Goal: Task Accomplishment & Management: Complete application form

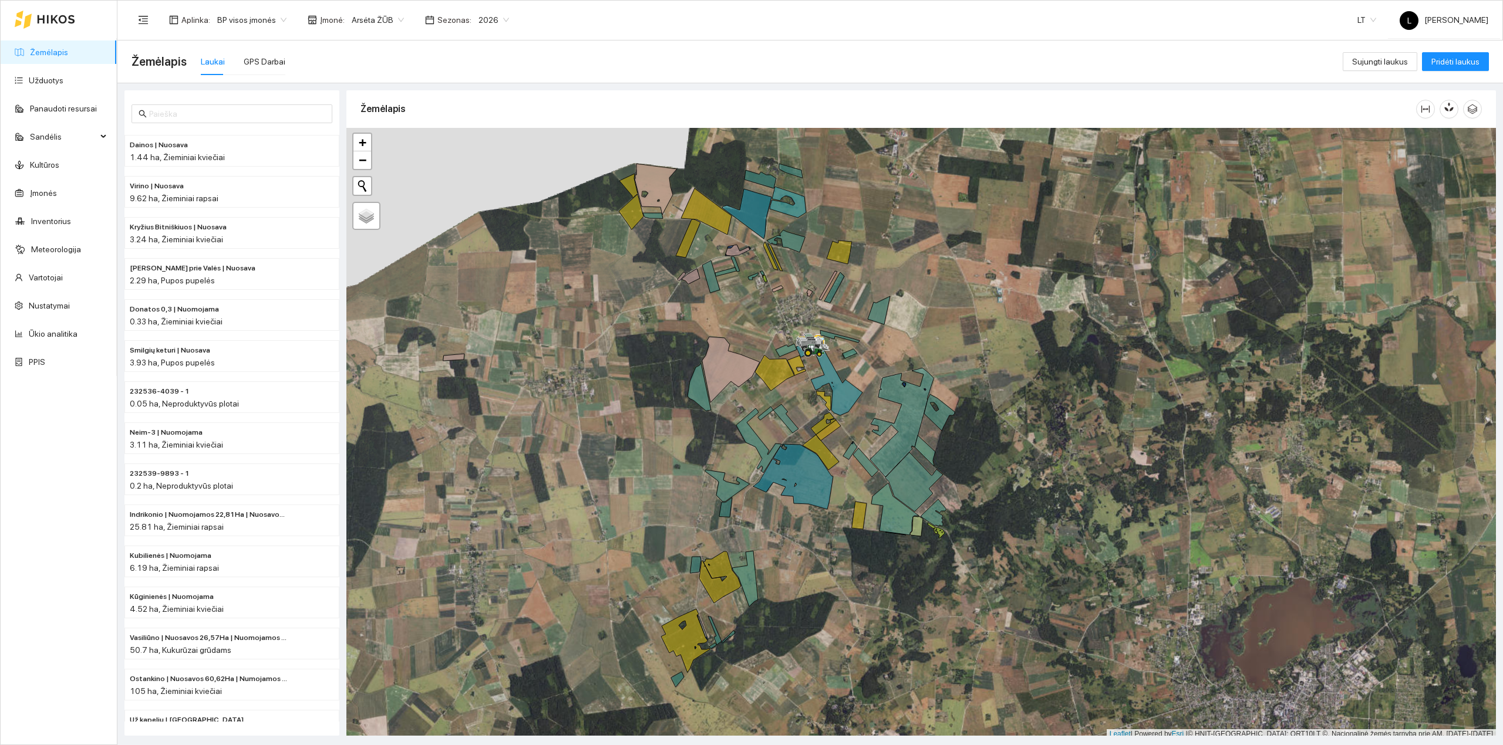
scroll to position [3, 0]
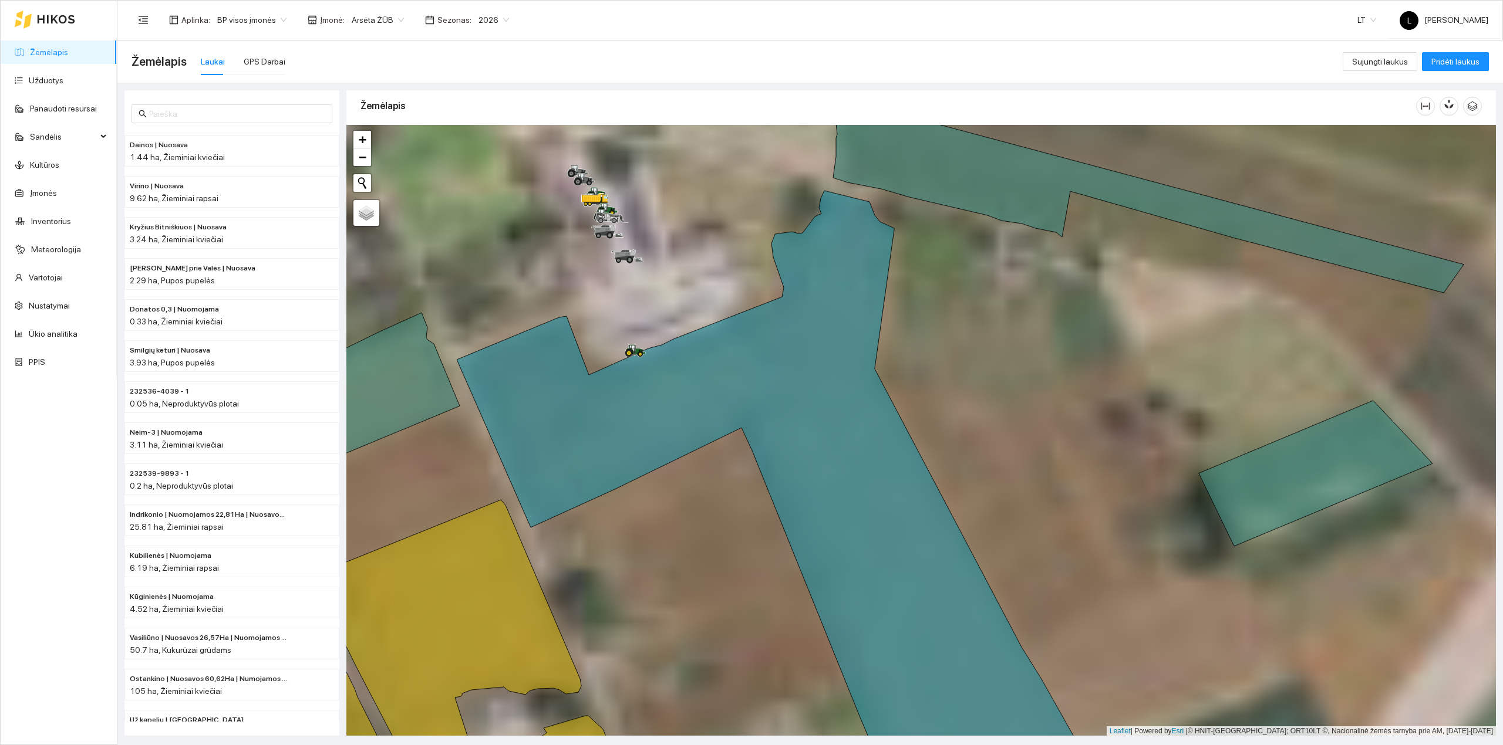
drag, startPoint x: 703, startPoint y: 323, endPoint x: 780, endPoint y: 379, distance: 95.3
click at [780, 379] on div at bounding box center [920, 431] width 1149 height 612
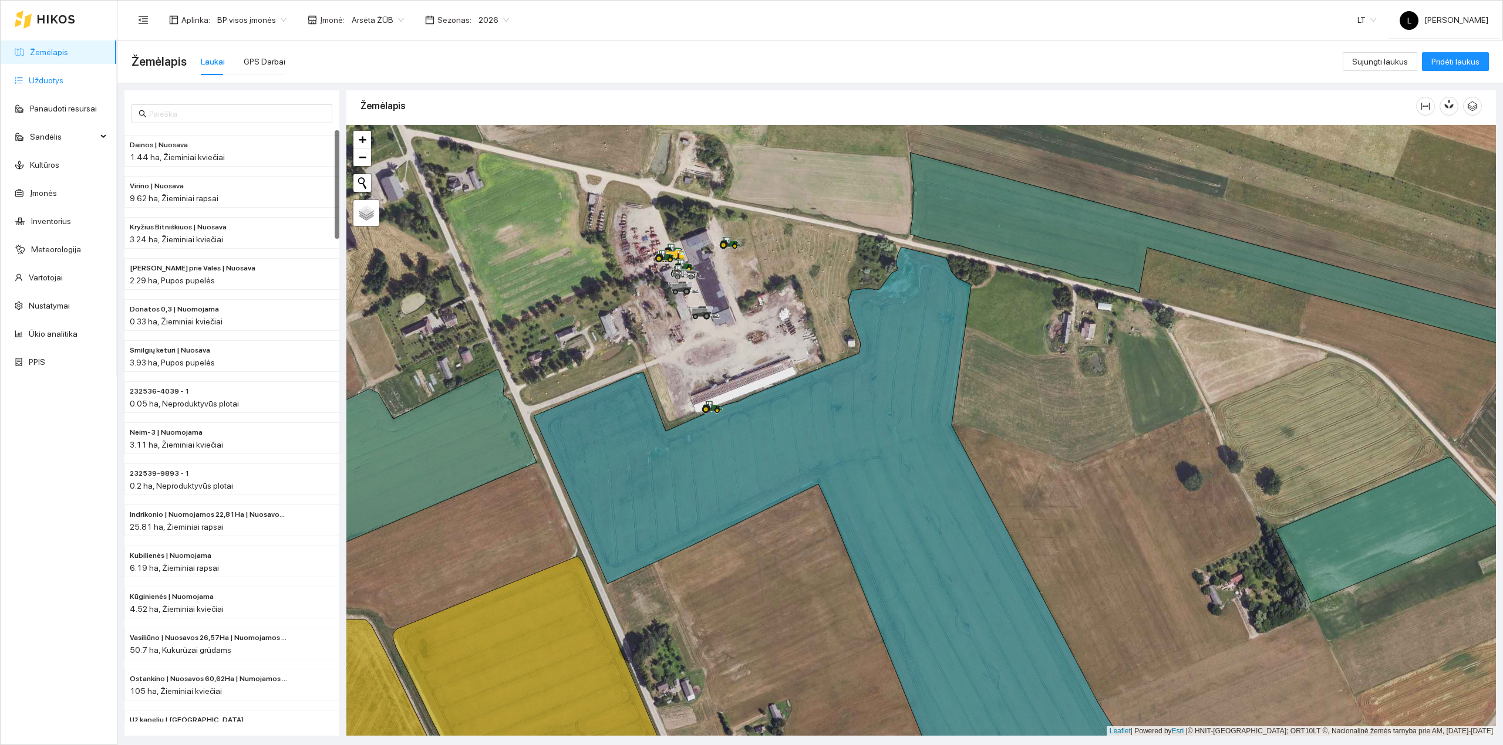
click at [48, 76] on link "Užduotys" at bounding box center [46, 80] width 35 height 9
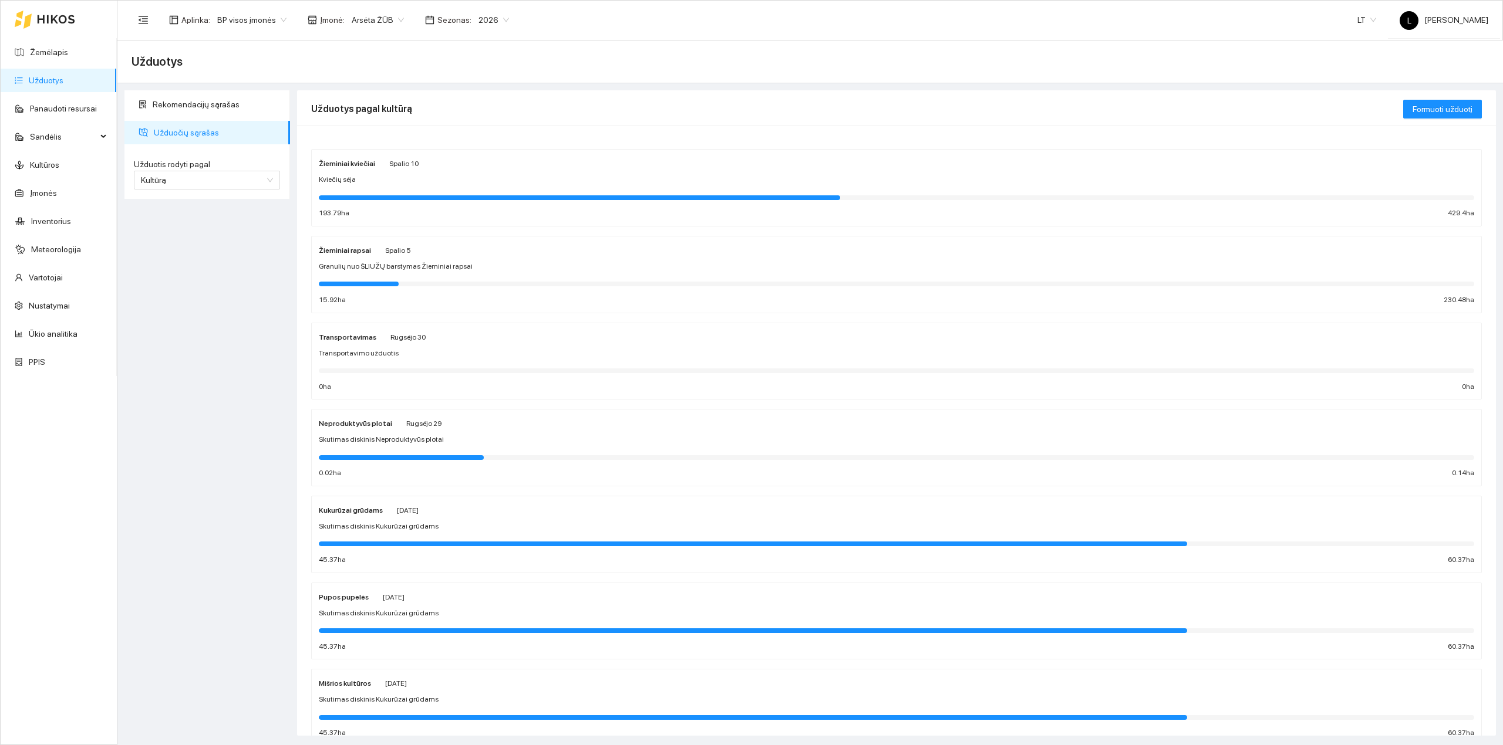
click at [390, 187] on div "Žieminiai kviečiai [DATE] Kviečių sėja 193.79 ha 429.4 ha" at bounding box center [896, 188] width 1155 height 62
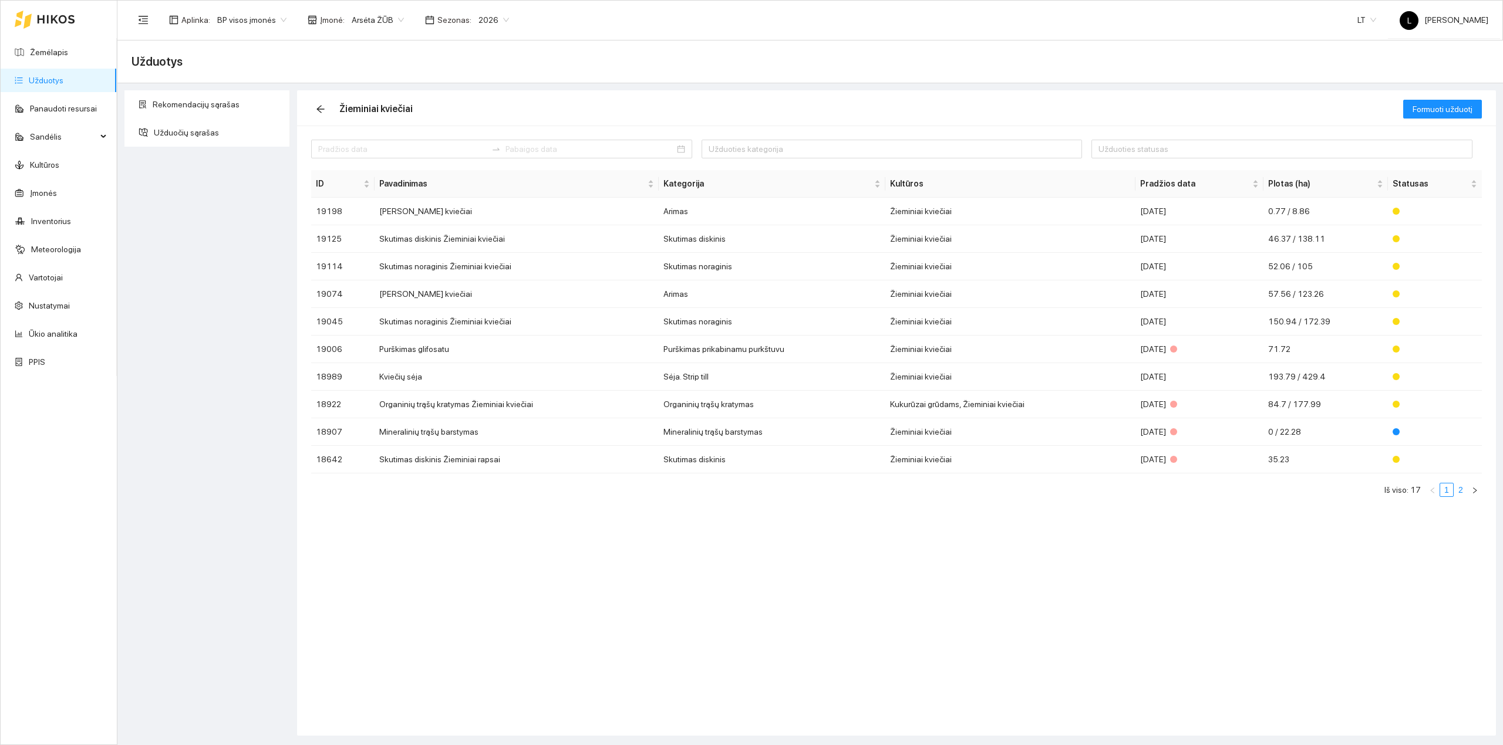
click at [1454, 491] on link "2" at bounding box center [1460, 490] width 13 height 13
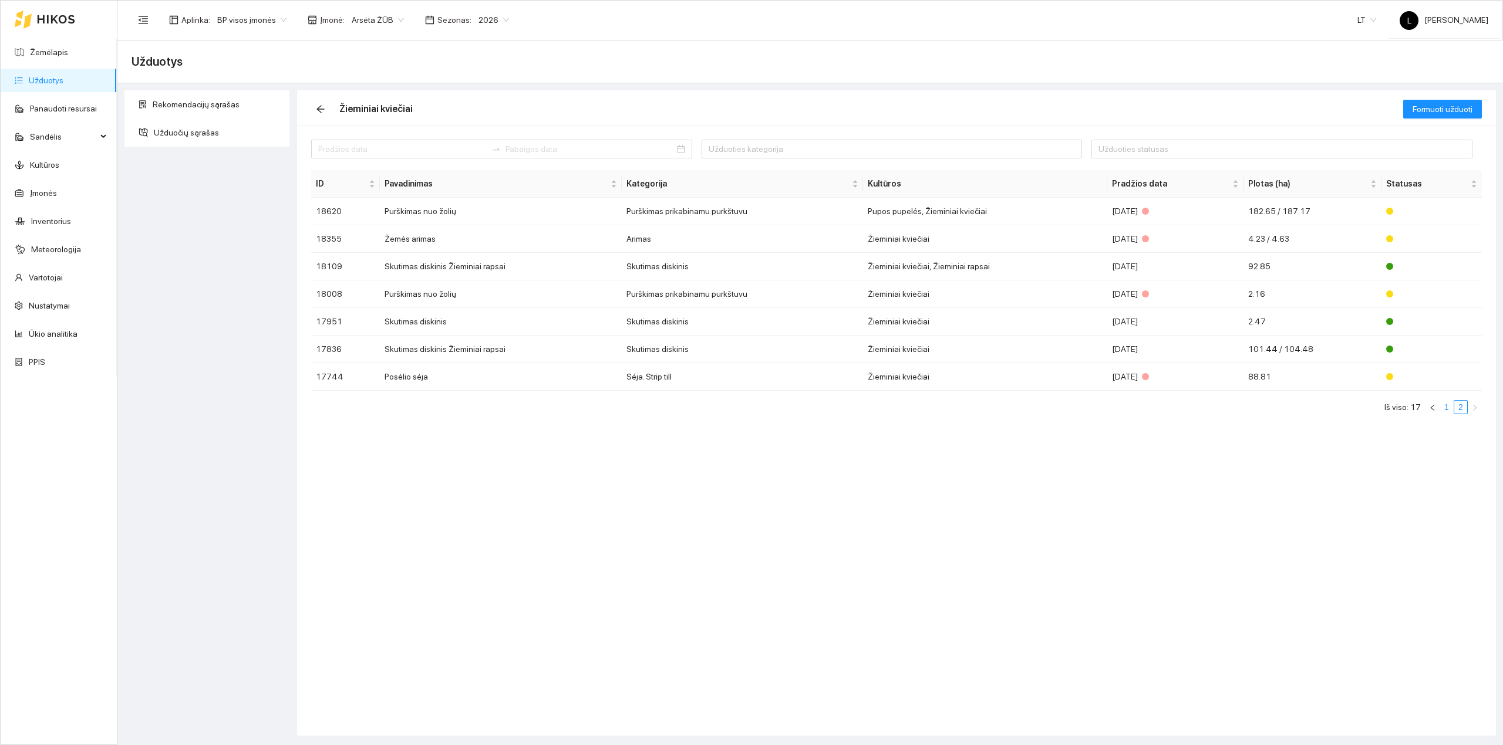
click at [1443, 409] on link "1" at bounding box center [1446, 407] width 13 height 13
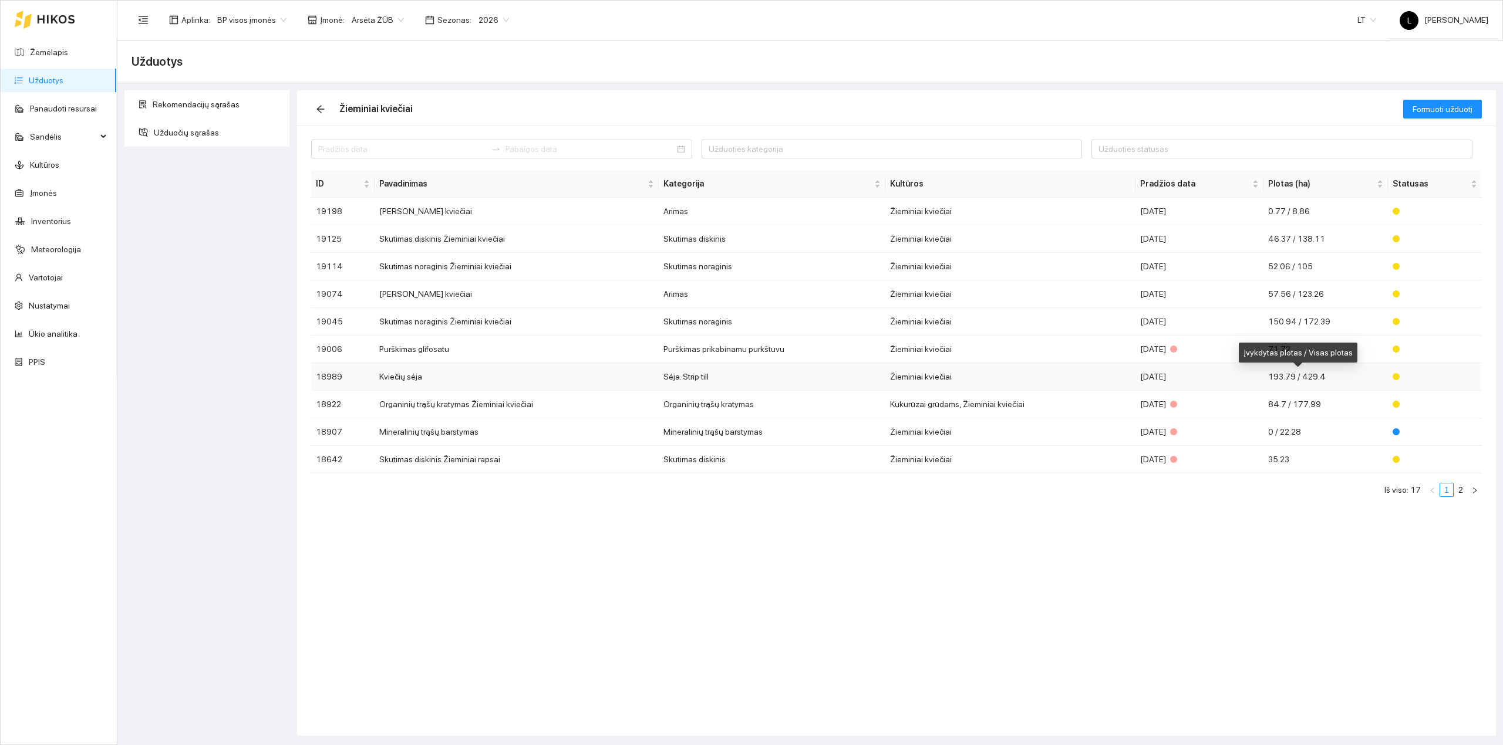
click at [1304, 382] on span "193.79 / 429.4" at bounding box center [1297, 376] width 58 height 9
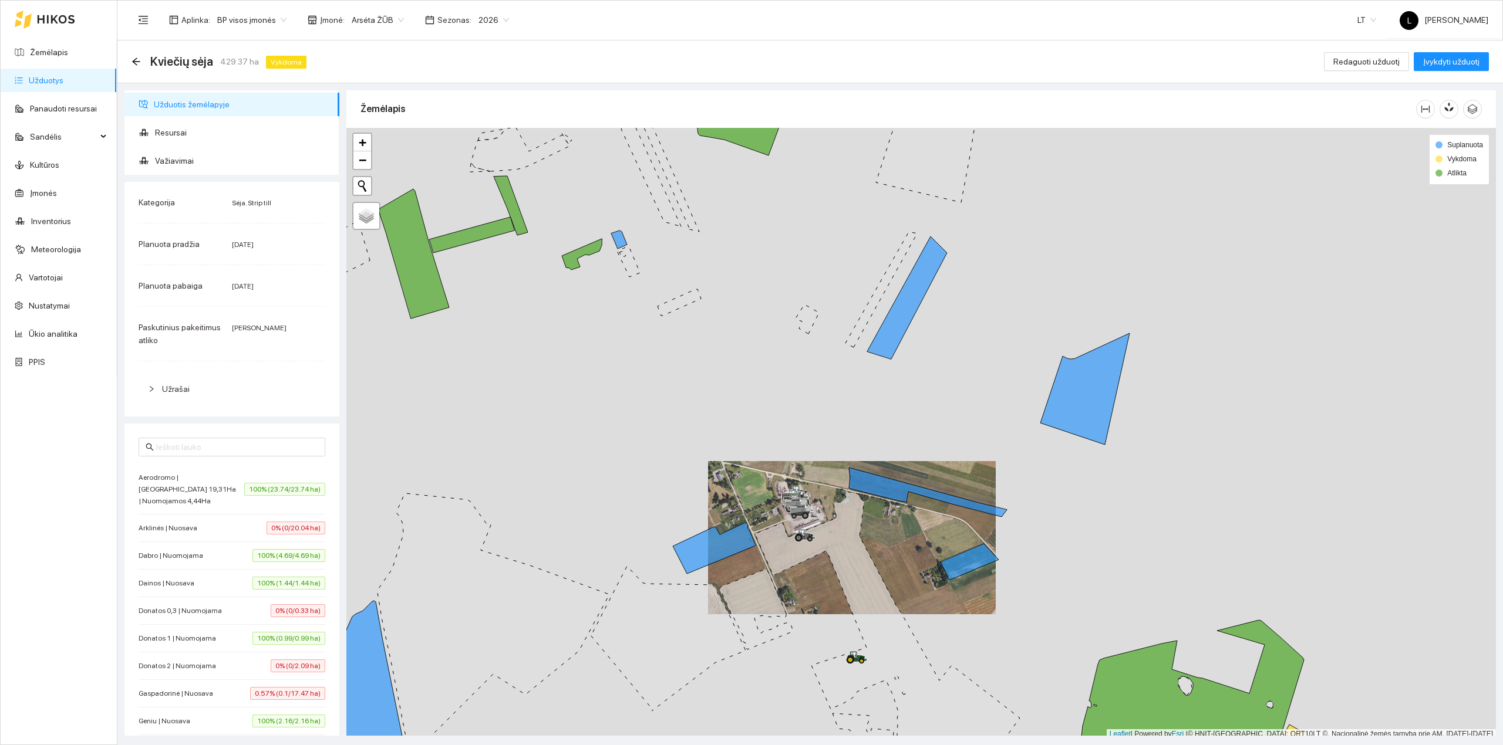
scroll to position [3, 0]
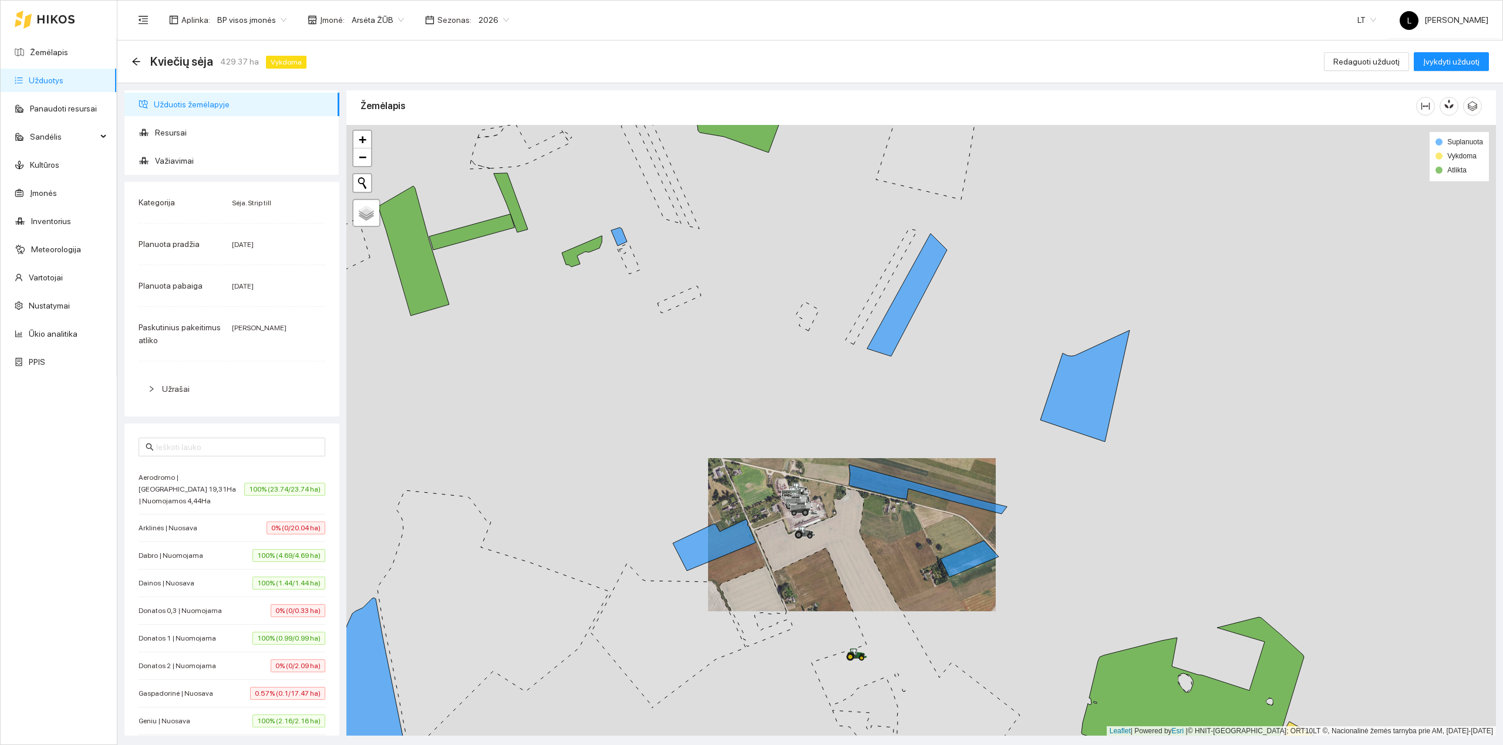
drag, startPoint x: 881, startPoint y: 607, endPoint x: 845, endPoint y: 350, distance: 259.0
click at [845, 489] on icon at bounding box center [887, 640] width 265 height 302
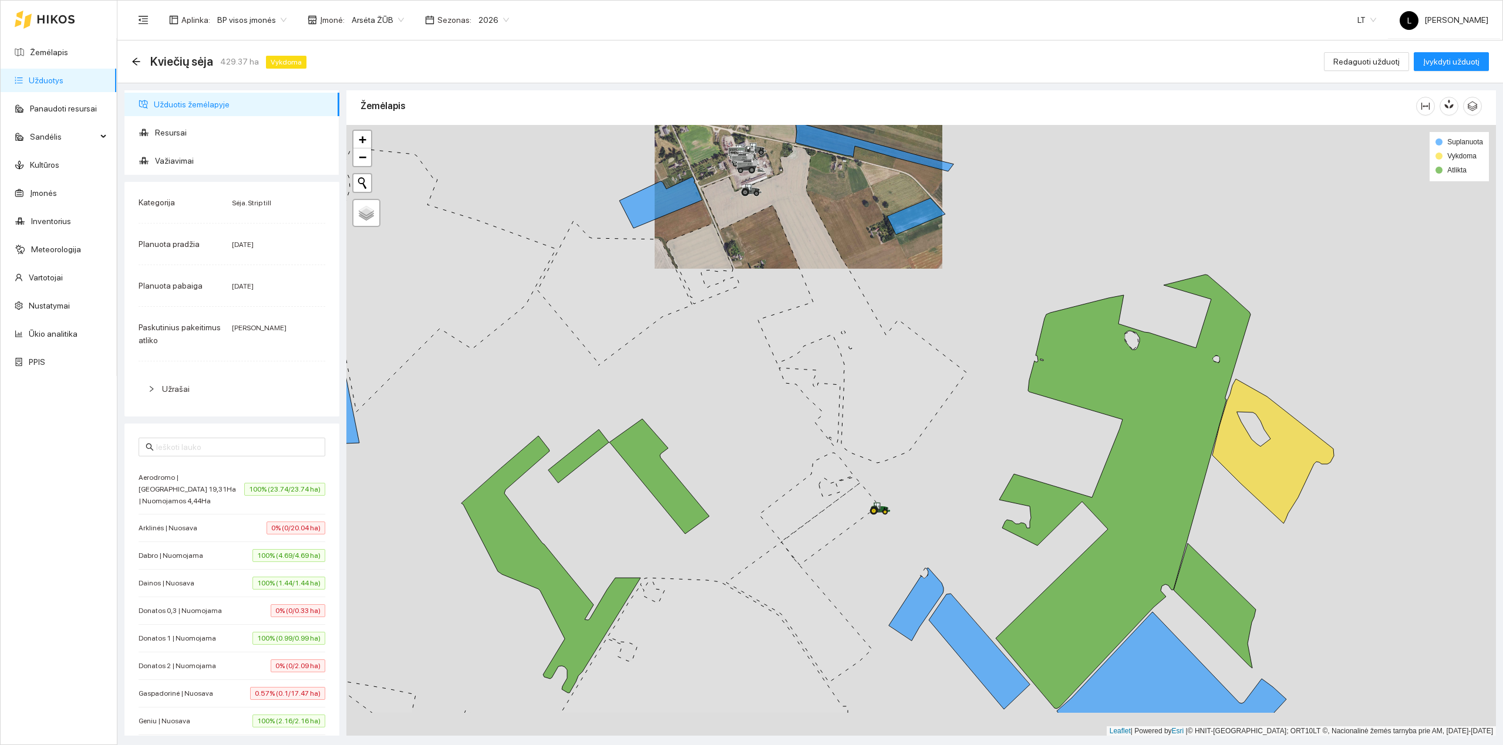
drag, startPoint x: 930, startPoint y: 465, endPoint x: 919, endPoint y: 414, distance: 51.6
click at [919, 414] on icon at bounding box center [833, 304] width 265 height 317
drag, startPoint x: 876, startPoint y: 679, endPoint x: 875, endPoint y: 758, distance: 79.3
click at [875, 745] on html "Žemėlapis Užduotys Panaudoti resursai Sandėlis Kultūros Įmonės Inventorius Mete…" at bounding box center [751, 372] width 1503 height 745
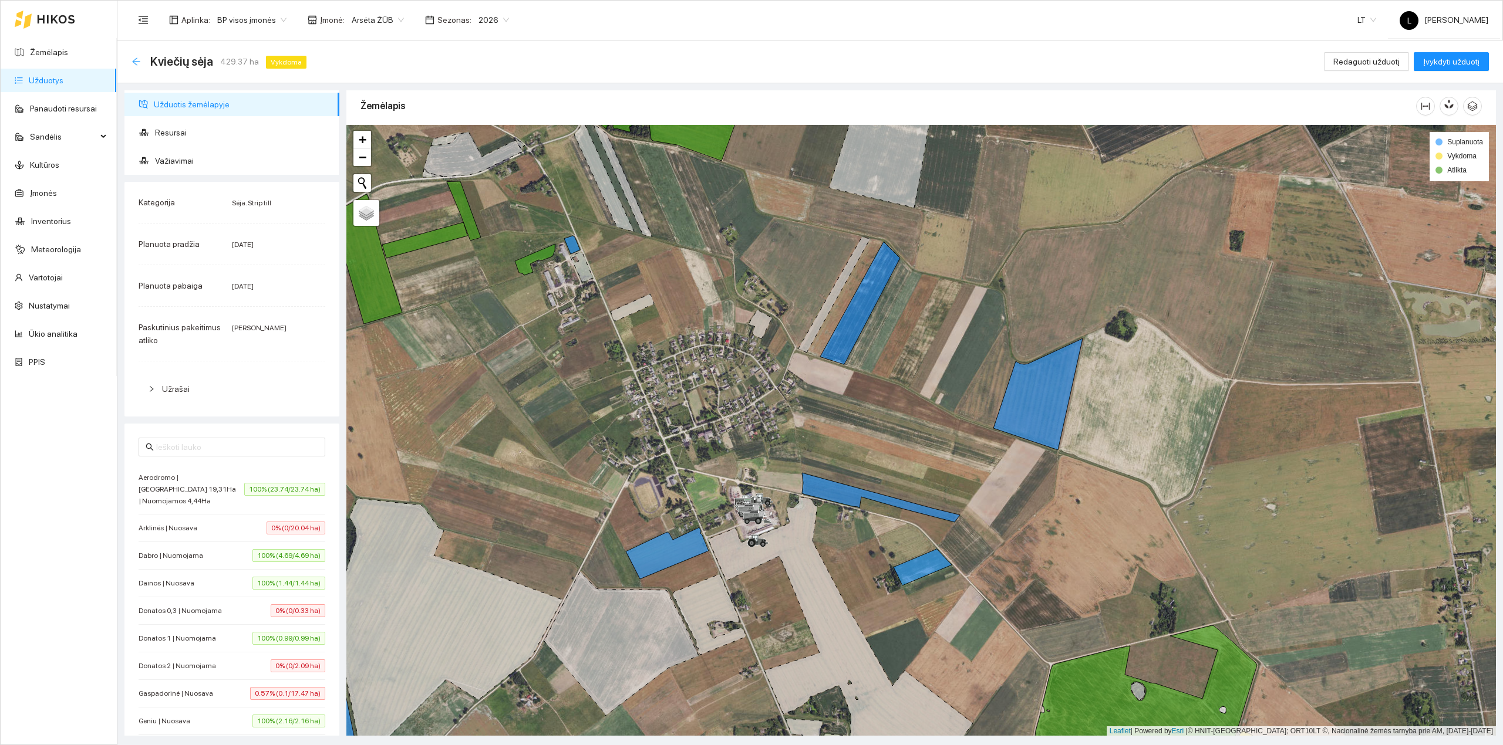
click at [137, 63] on icon "arrow-left" at bounding box center [135, 61] width 9 height 9
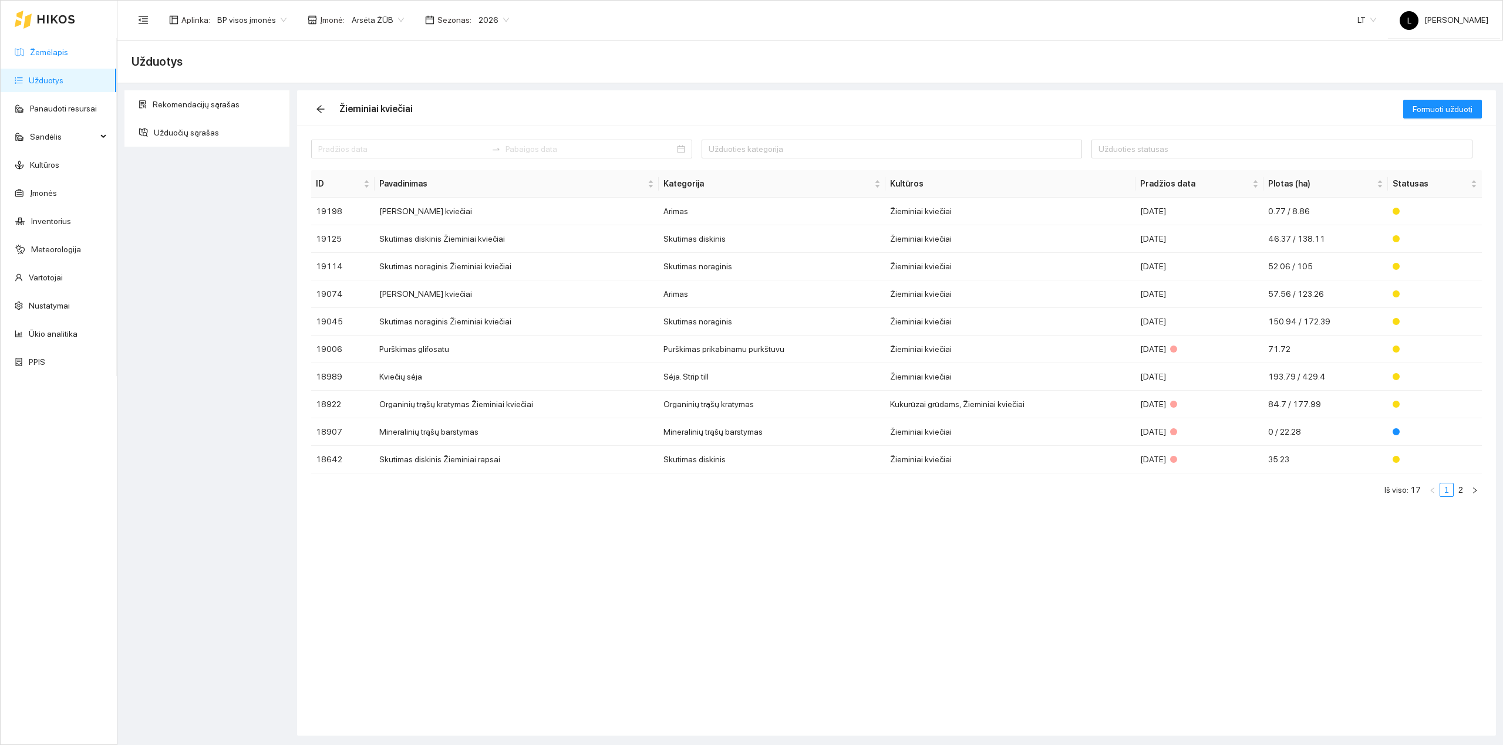
click at [38, 56] on link "Žemėlapis" at bounding box center [49, 52] width 38 height 9
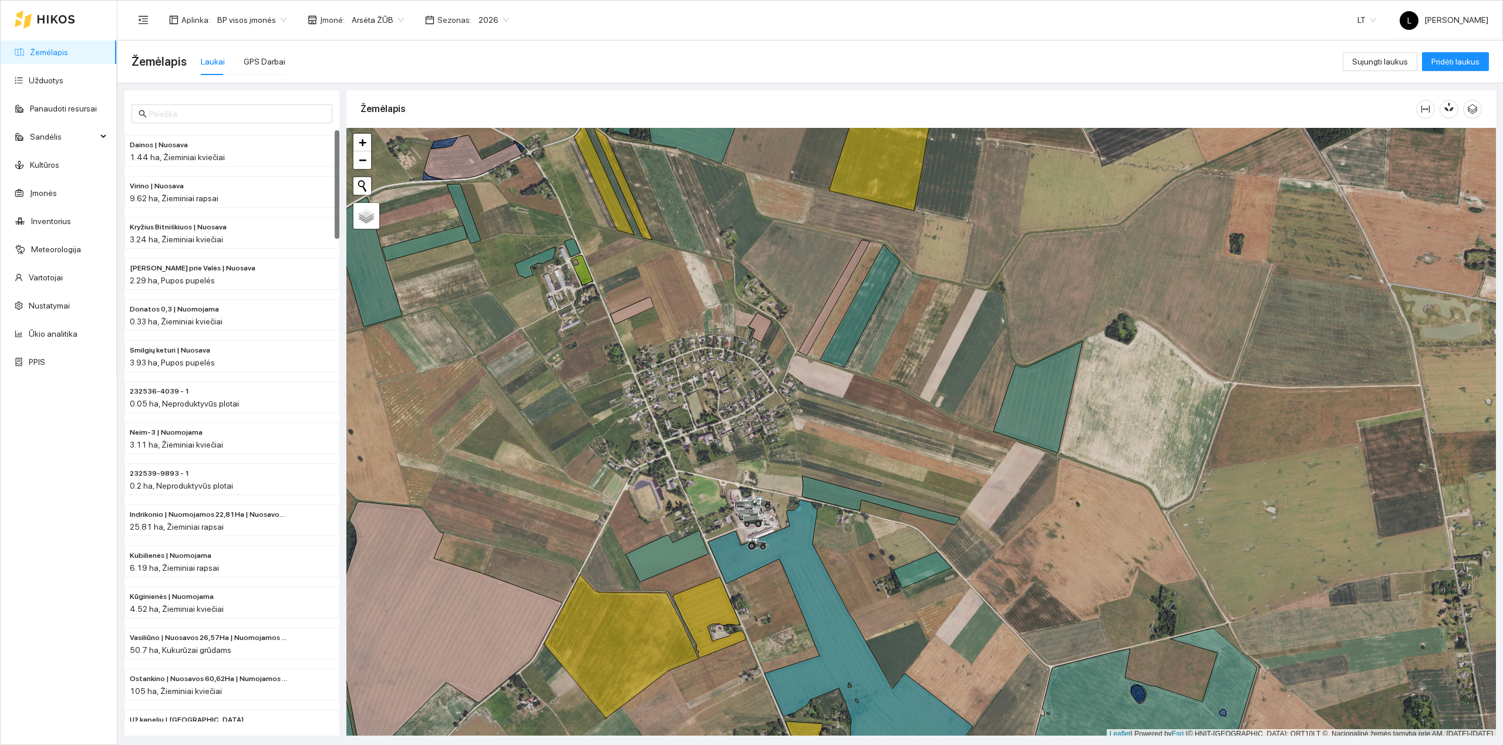
scroll to position [3, 0]
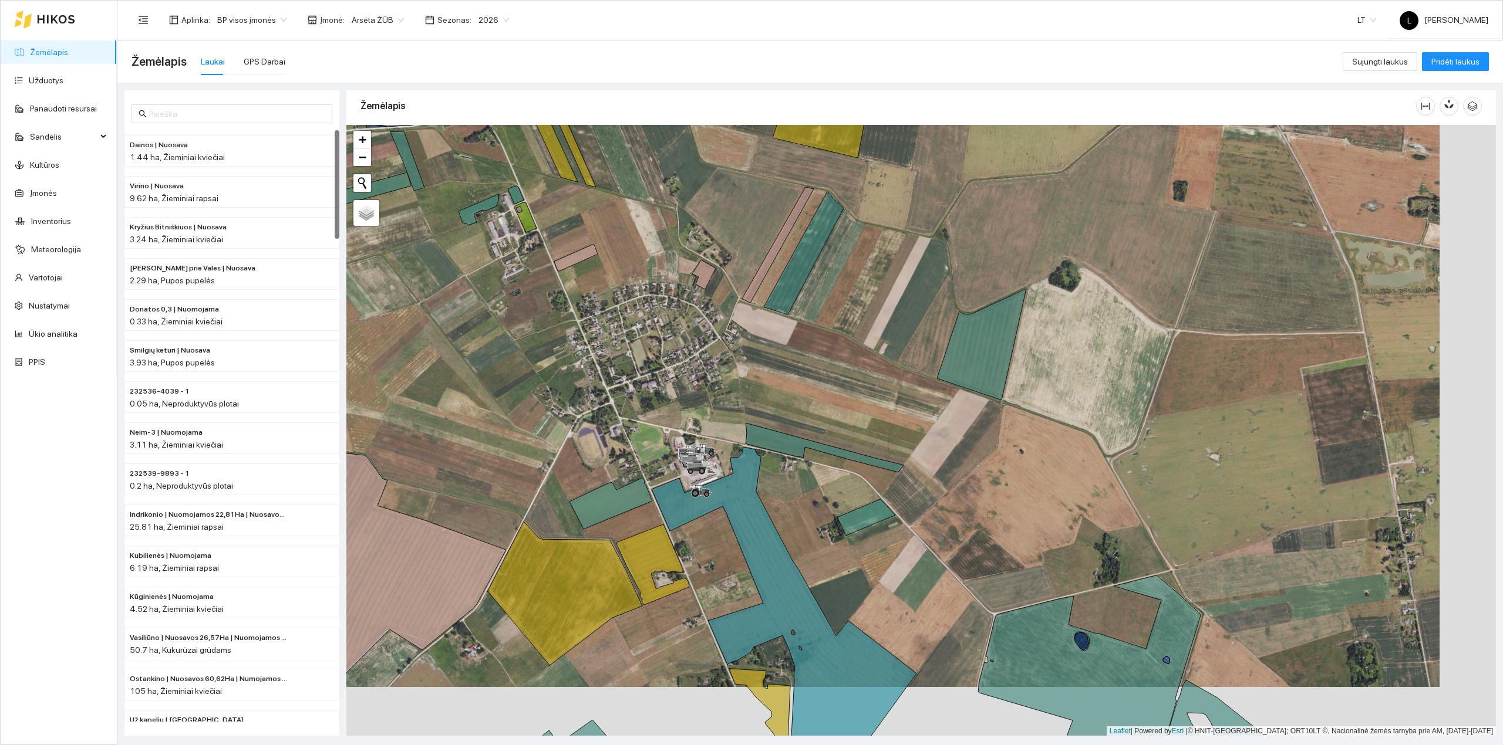
drag, startPoint x: 620, startPoint y: 409, endPoint x: 602, endPoint y: 394, distance: 23.0
click at [602, 394] on div at bounding box center [920, 431] width 1149 height 612
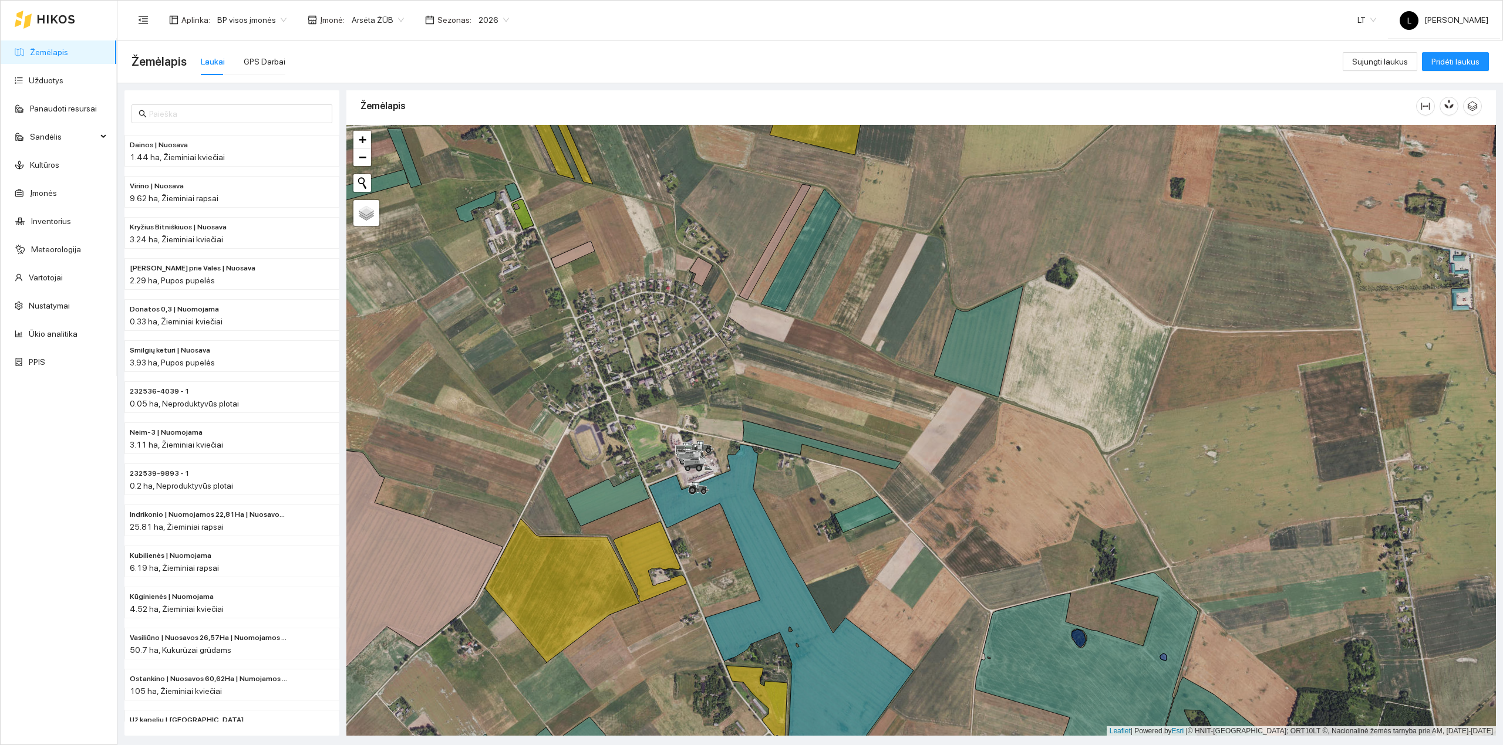
click at [56, 48] on link "Žemėlapis" at bounding box center [49, 52] width 38 height 9
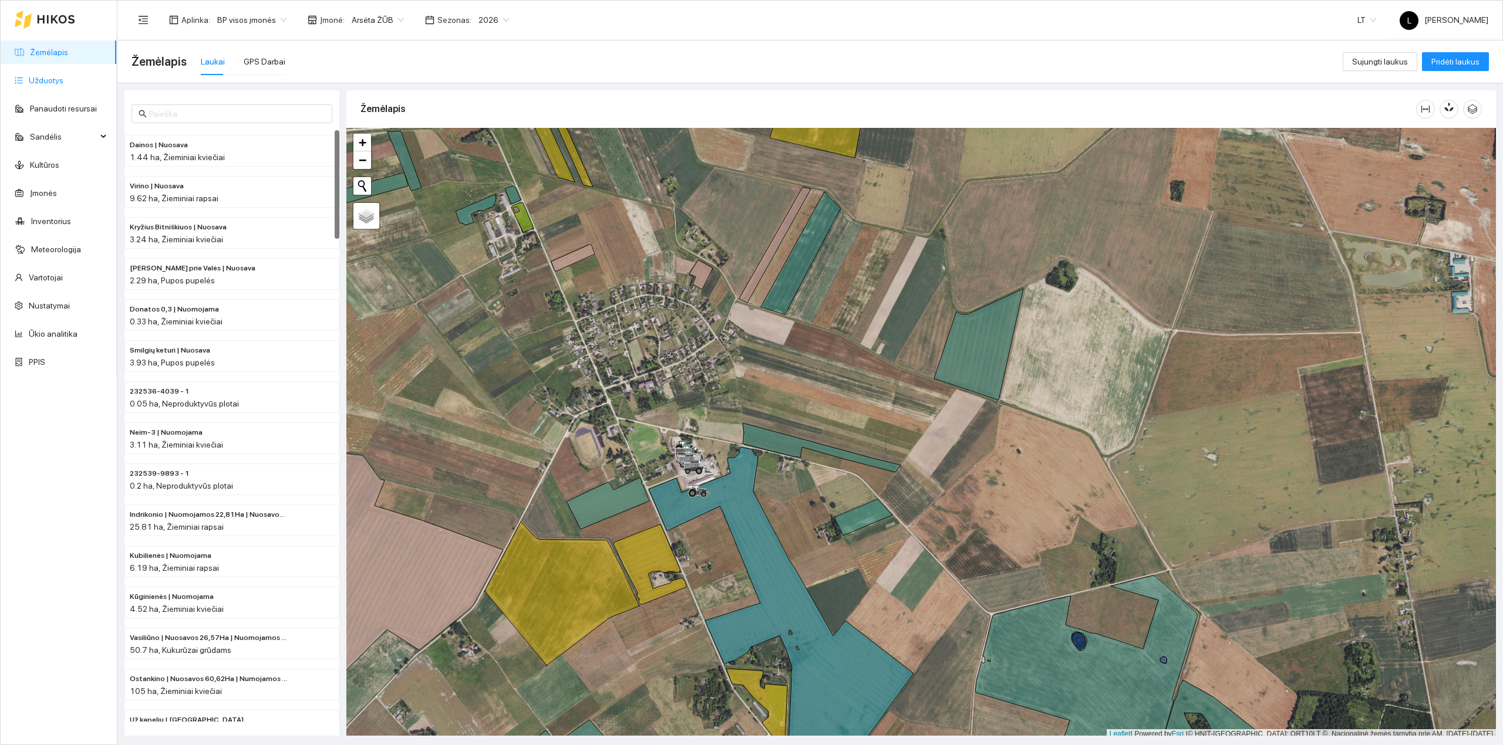
click at [32, 76] on link "Užduotys" at bounding box center [46, 80] width 35 height 9
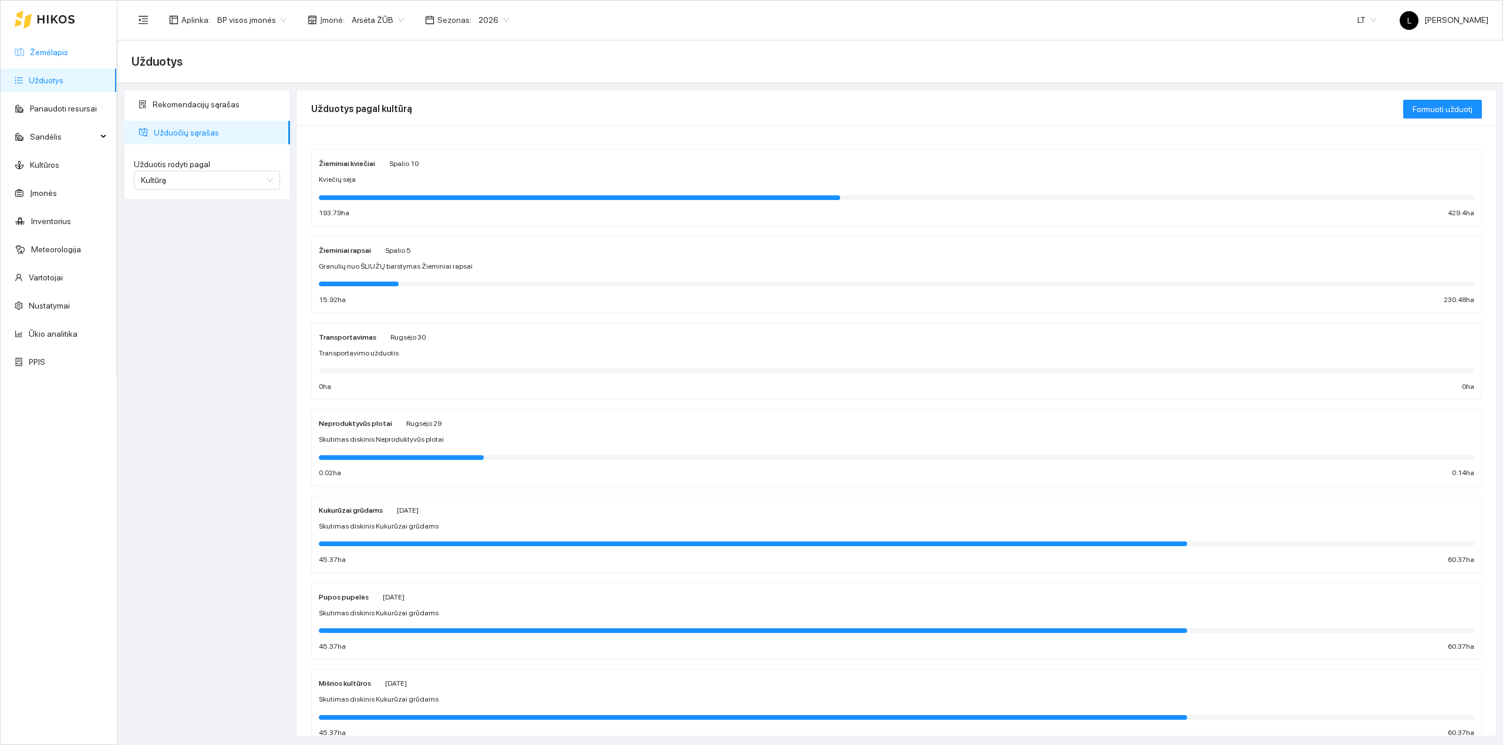
click at [42, 48] on link "Žemėlapis" at bounding box center [49, 52] width 38 height 9
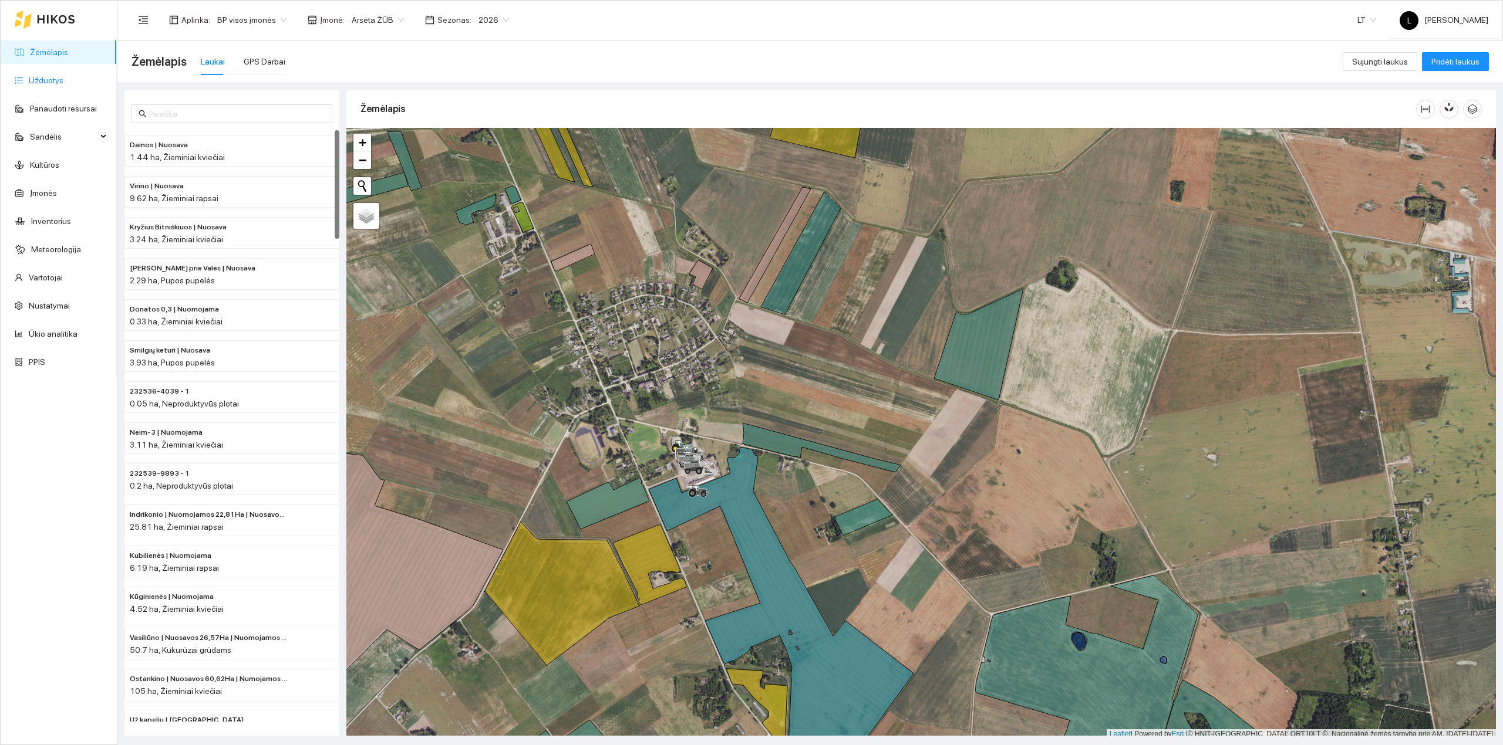
click at [43, 76] on link "Užduotys" at bounding box center [46, 80] width 35 height 9
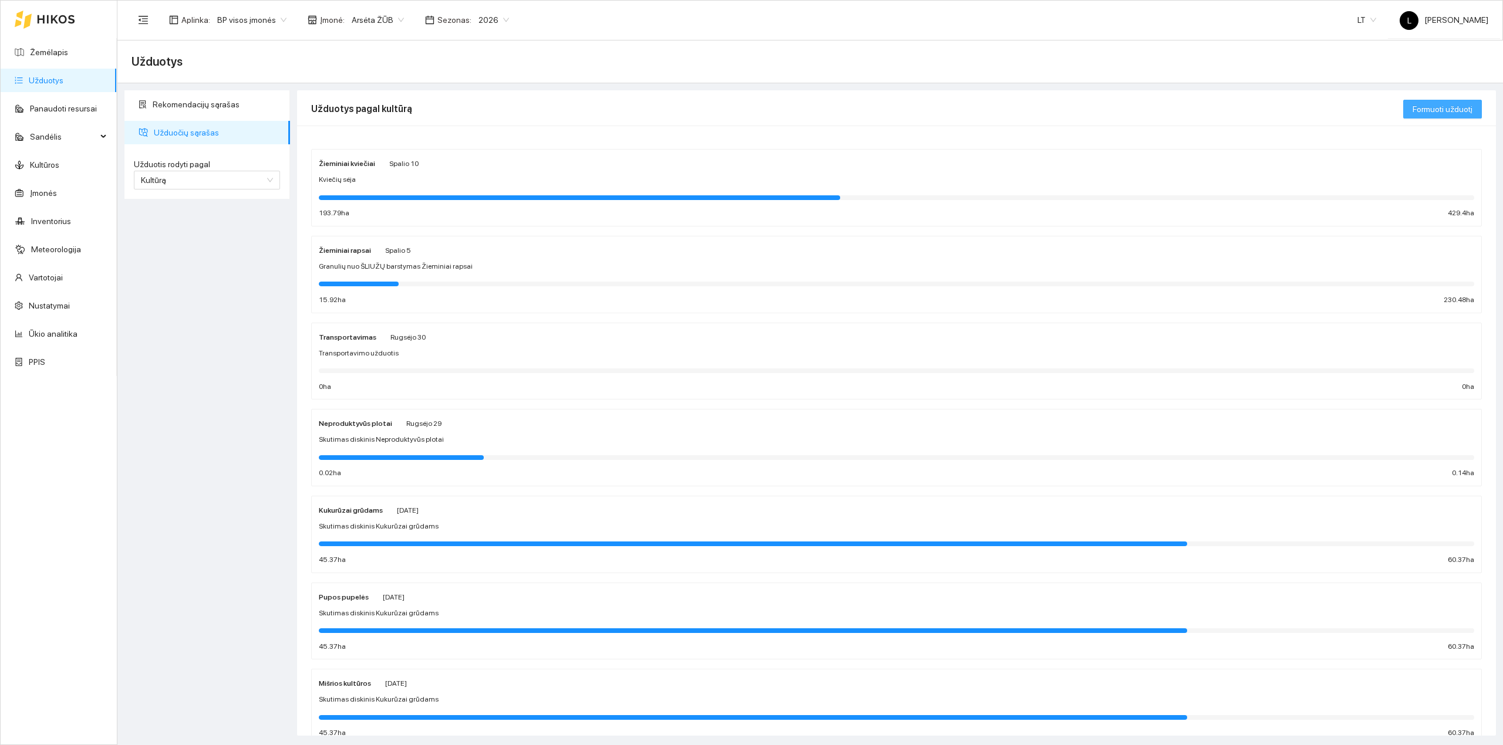
click at [1428, 103] on span "Formuoti užduotį" at bounding box center [1442, 109] width 60 height 13
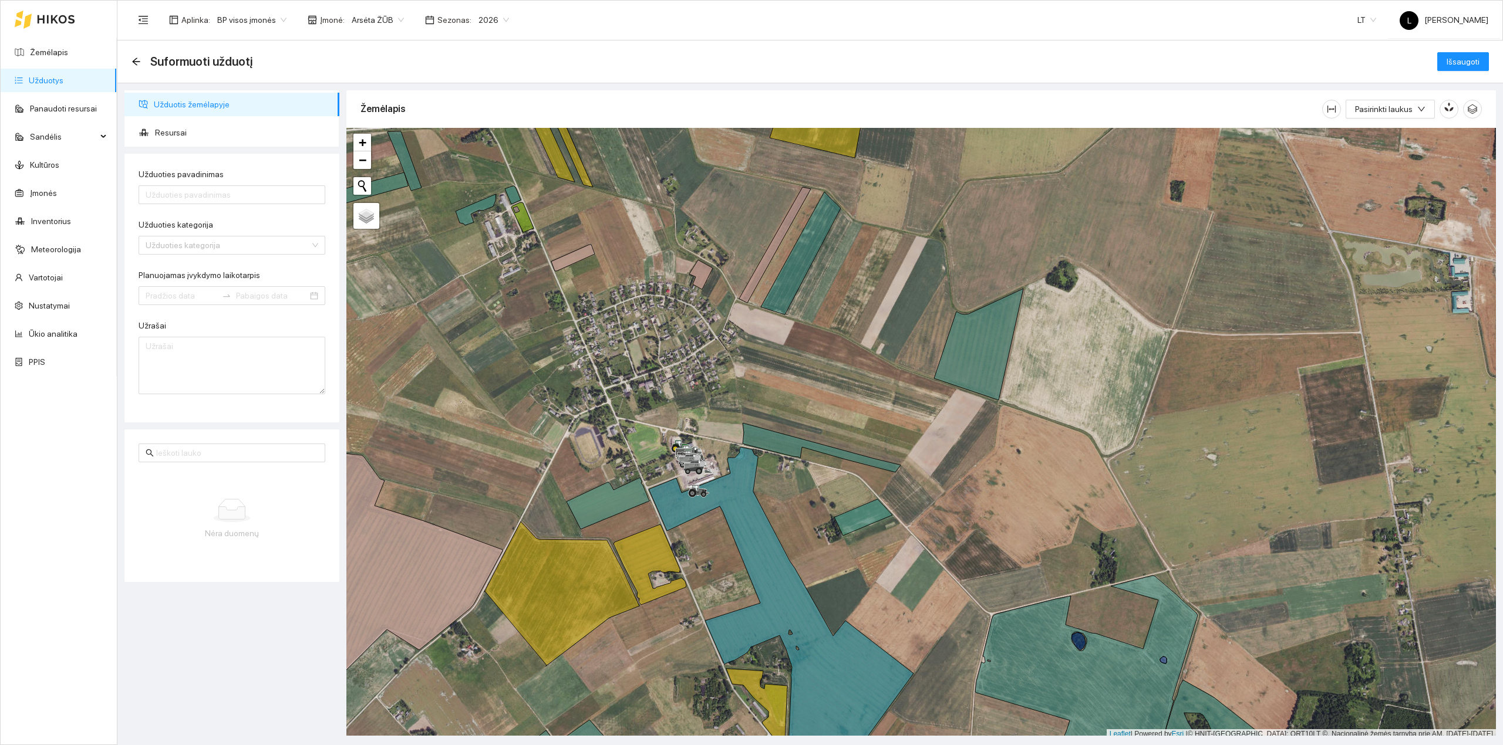
click at [202, 184] on div "Užduoties pavadinimas" at bounding box center [232, 177] width 187 height 18
click at [203, 188] on input "Užduoties pavadinimas" at bounding box center [232, 194] width 187 height 19
click at [857, 416] on div at bounding box center [920, 434] width 1149 height 612
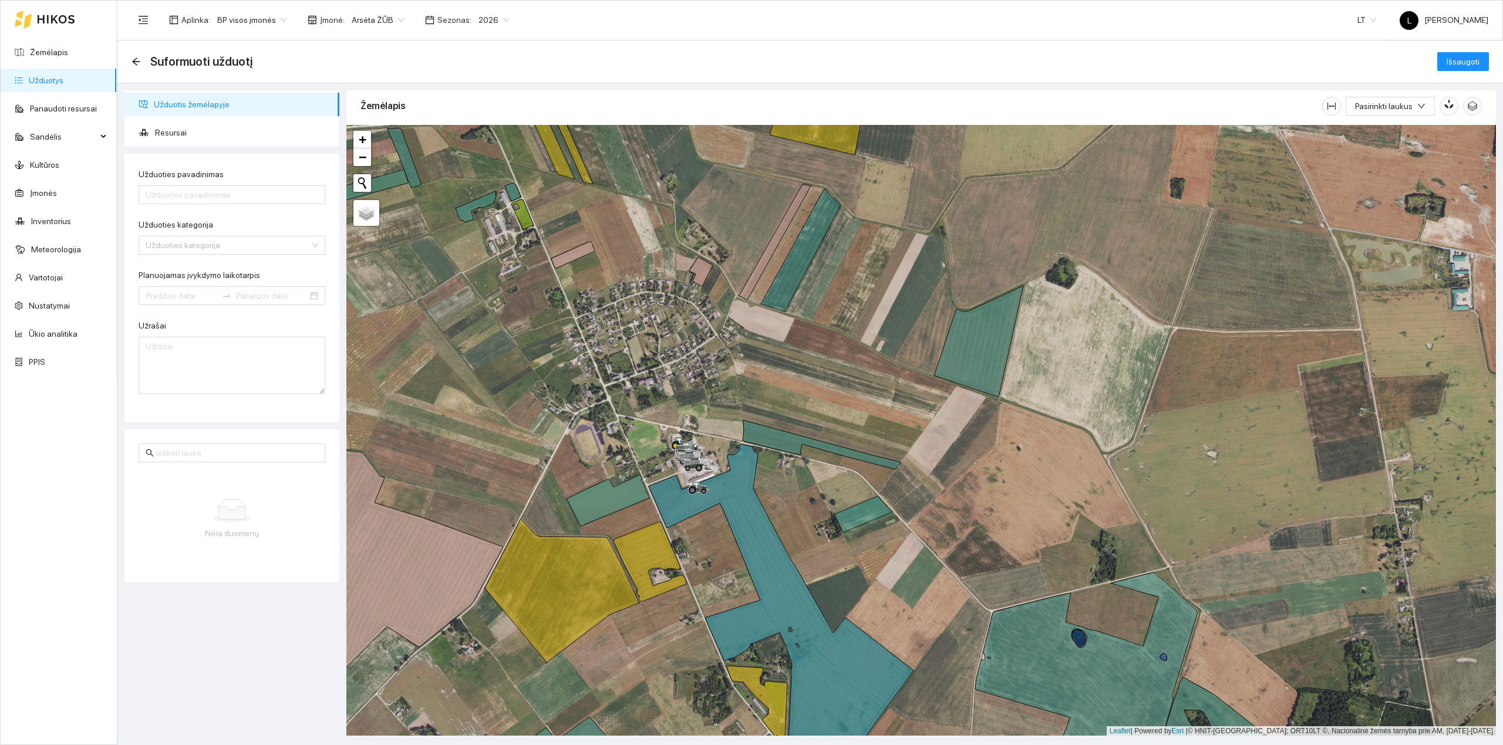
click at [703, 327] on div at bounding box center [920, 431] width 1149 height 612
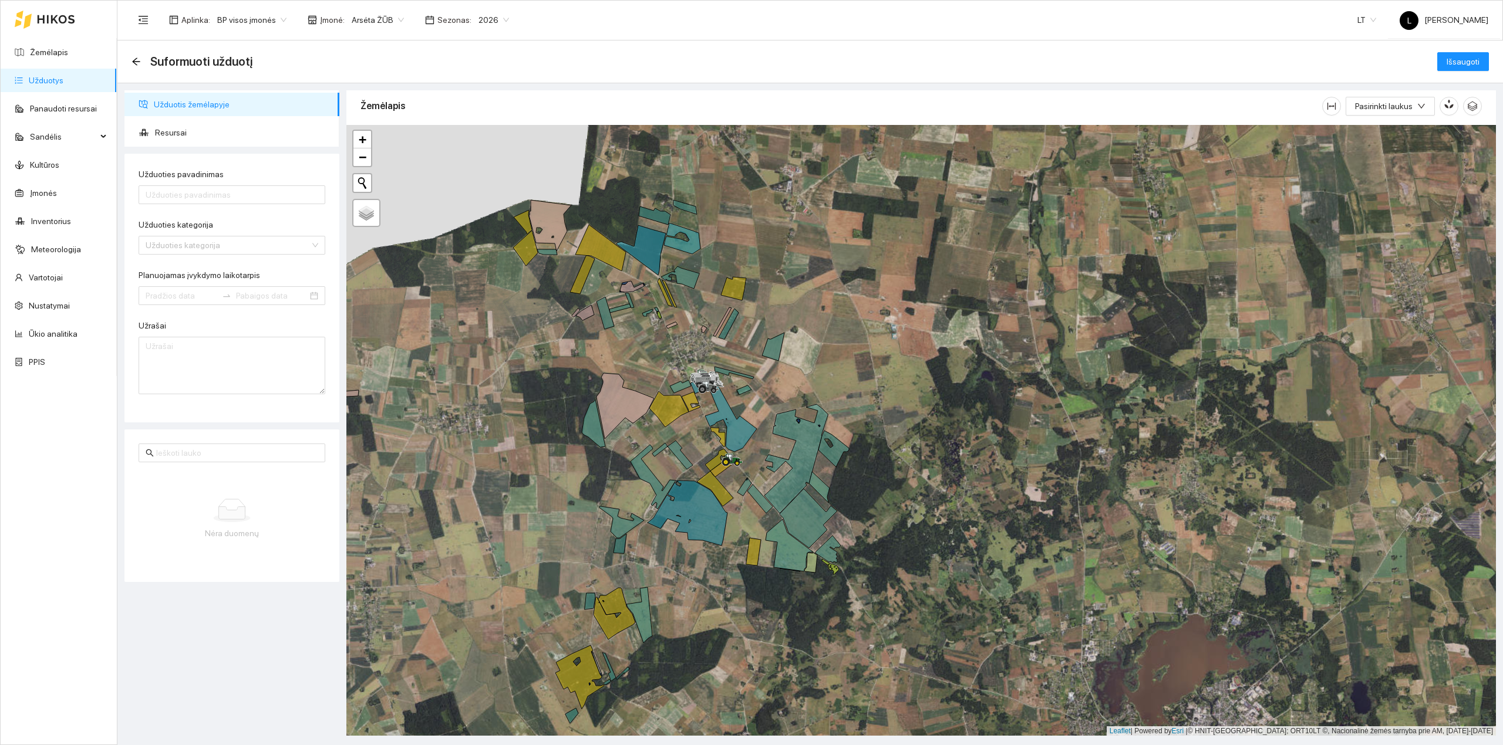
click at [66, 36] on div at bounding box center [45, 20] width 60 height 38
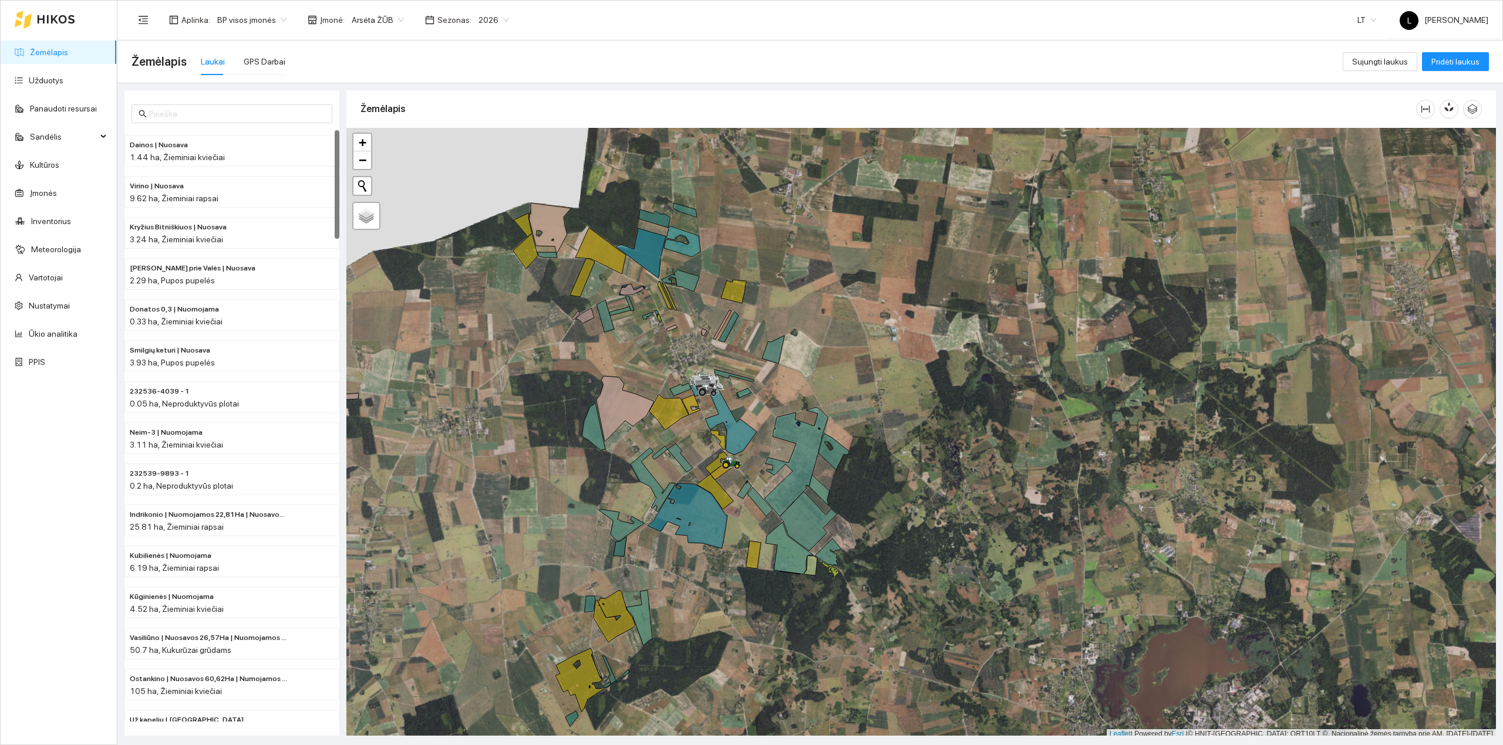
click at [64, 48] on link "Žemėlapis" at bounding box center [49, 52] width 38 height 9
